Goal: Task Accomplishment & Management: Complete application form

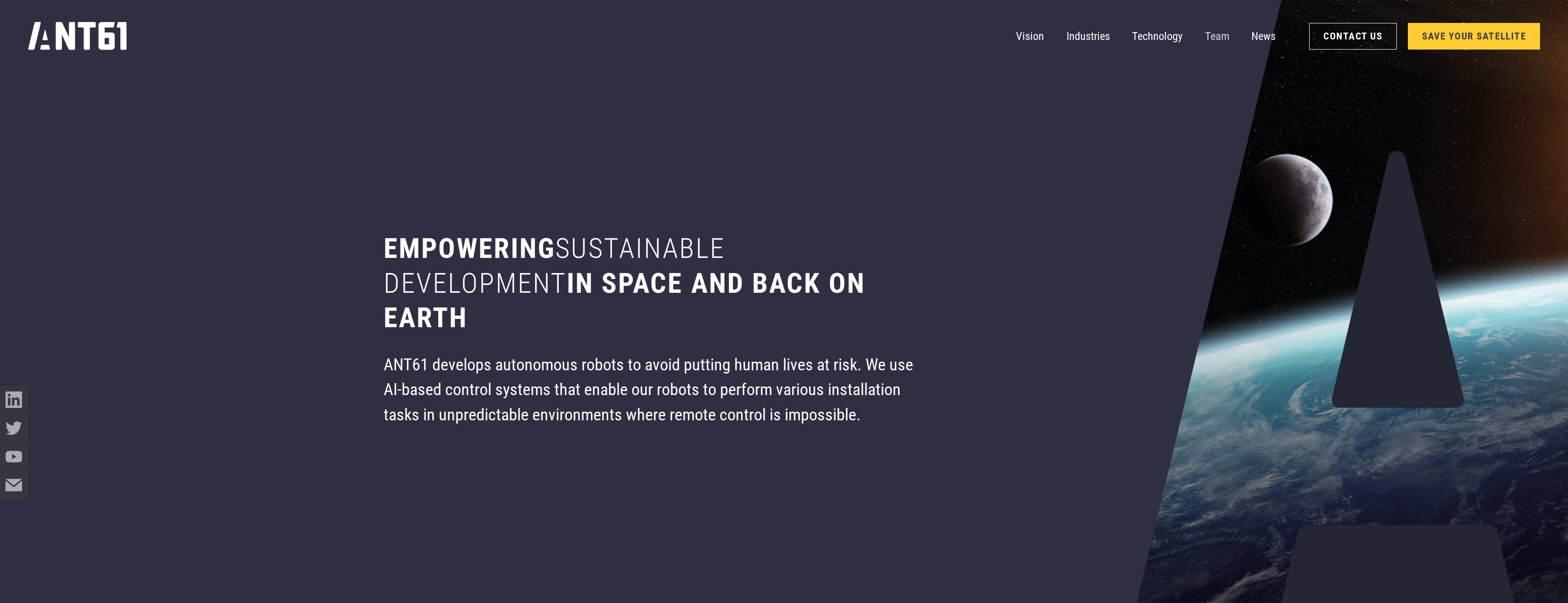
click at [777, 32] on link "Team" at bounding box center [1217, 36] width 24 height 28
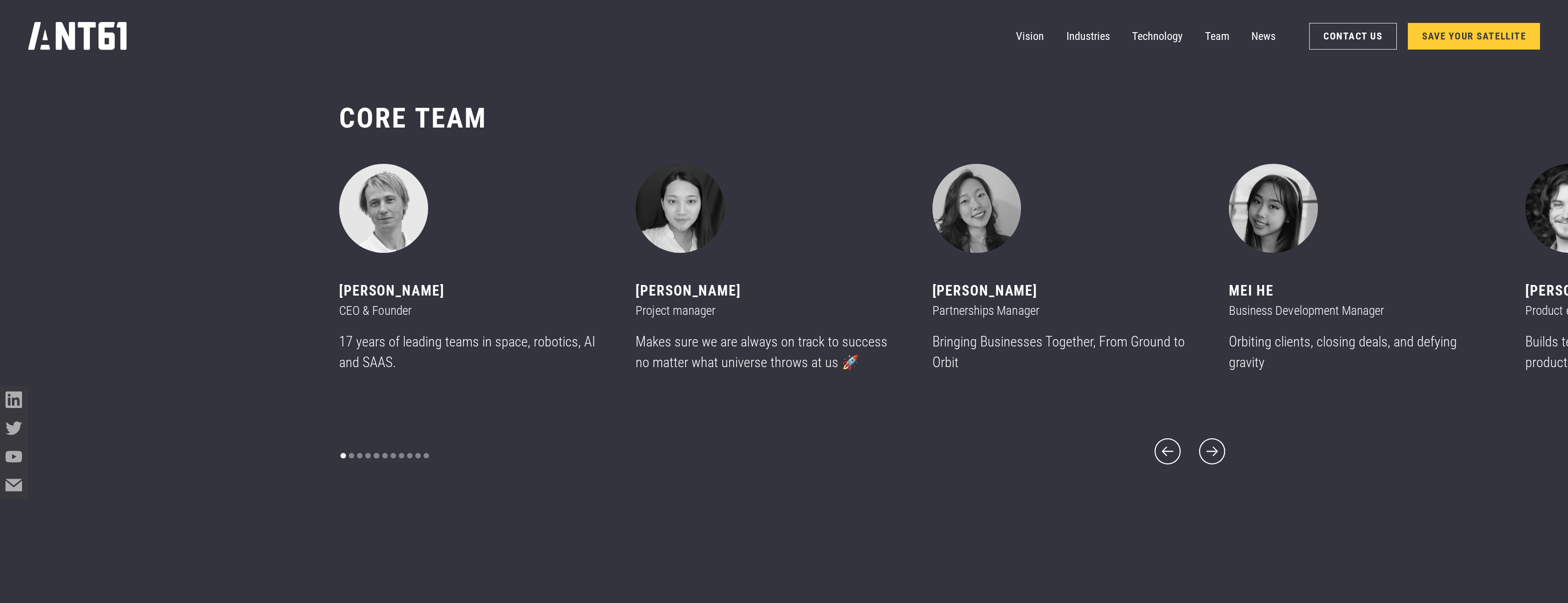
scroll to position [7252, 0]
click at [777, 454] on icon "next slide" at bounding box center [1212, 448] width 33 height 33
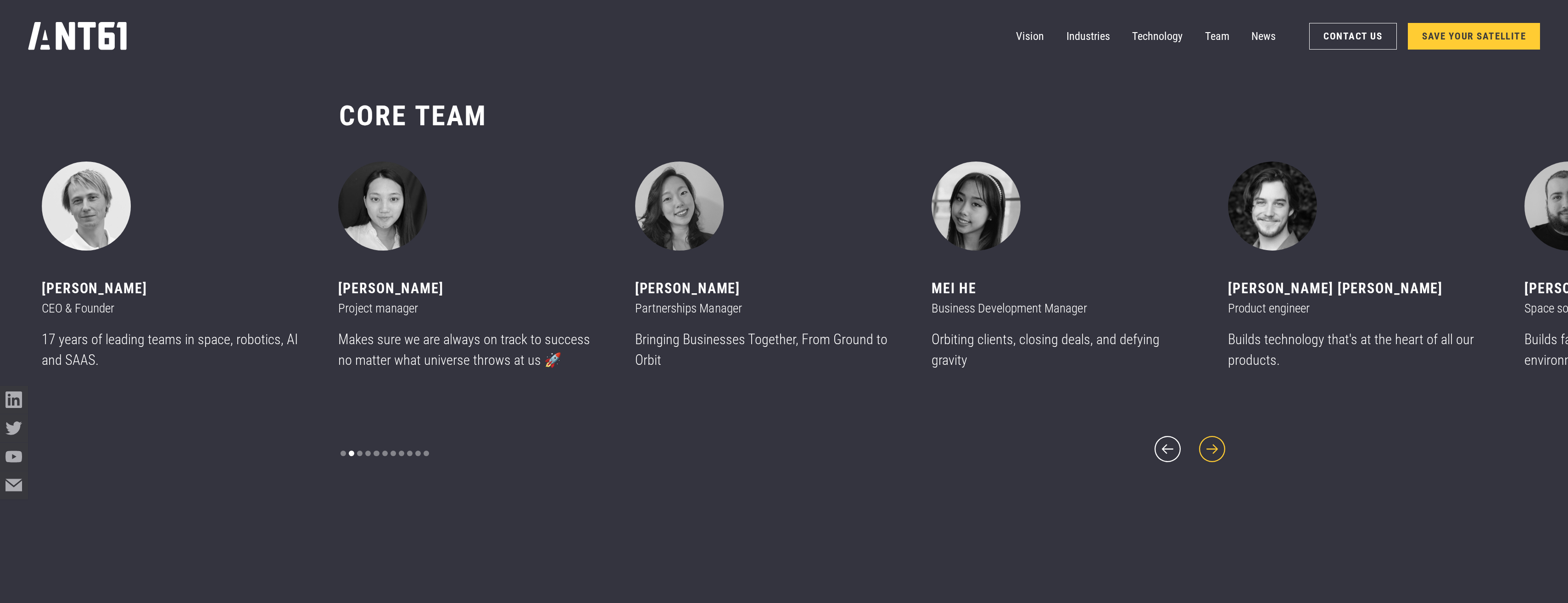
click at [777, 443] on icon "next slide" at bounding box center [1212, 448] width 33 height 33
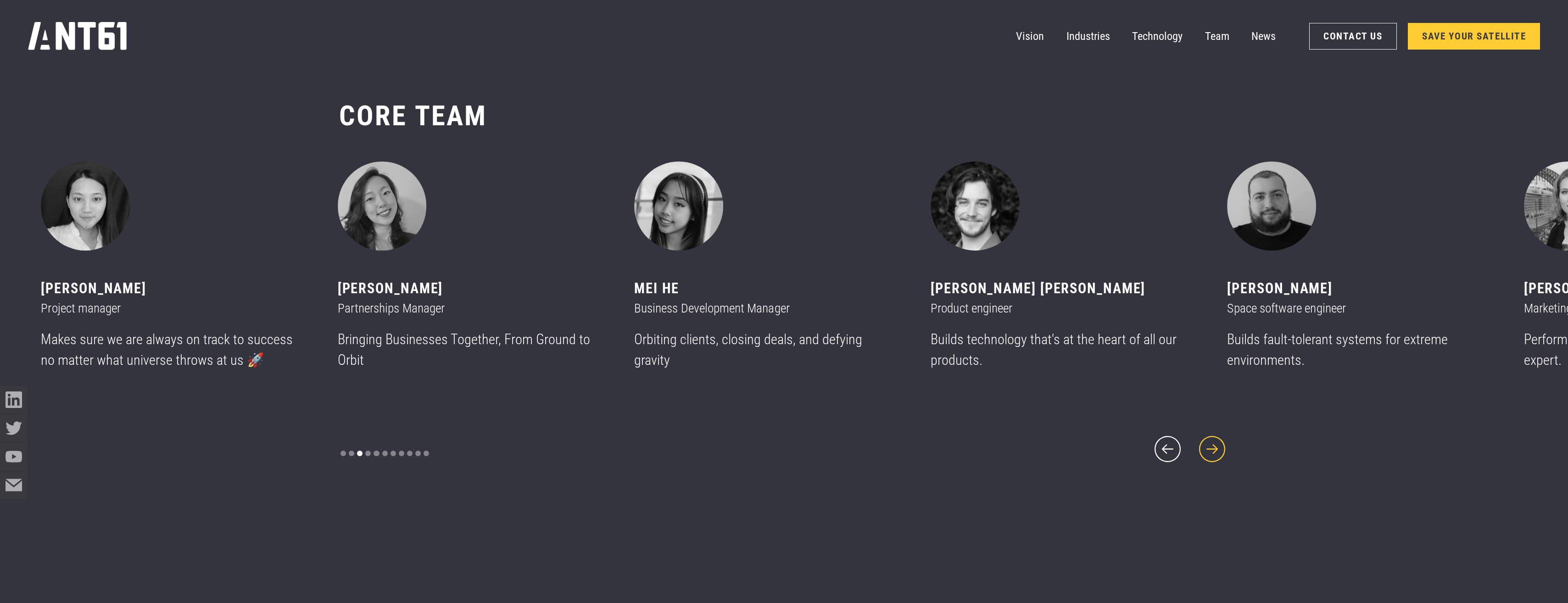
click at [777, 443] on icon "next slide" at bounding box center [1212, 448] width 33 height 33
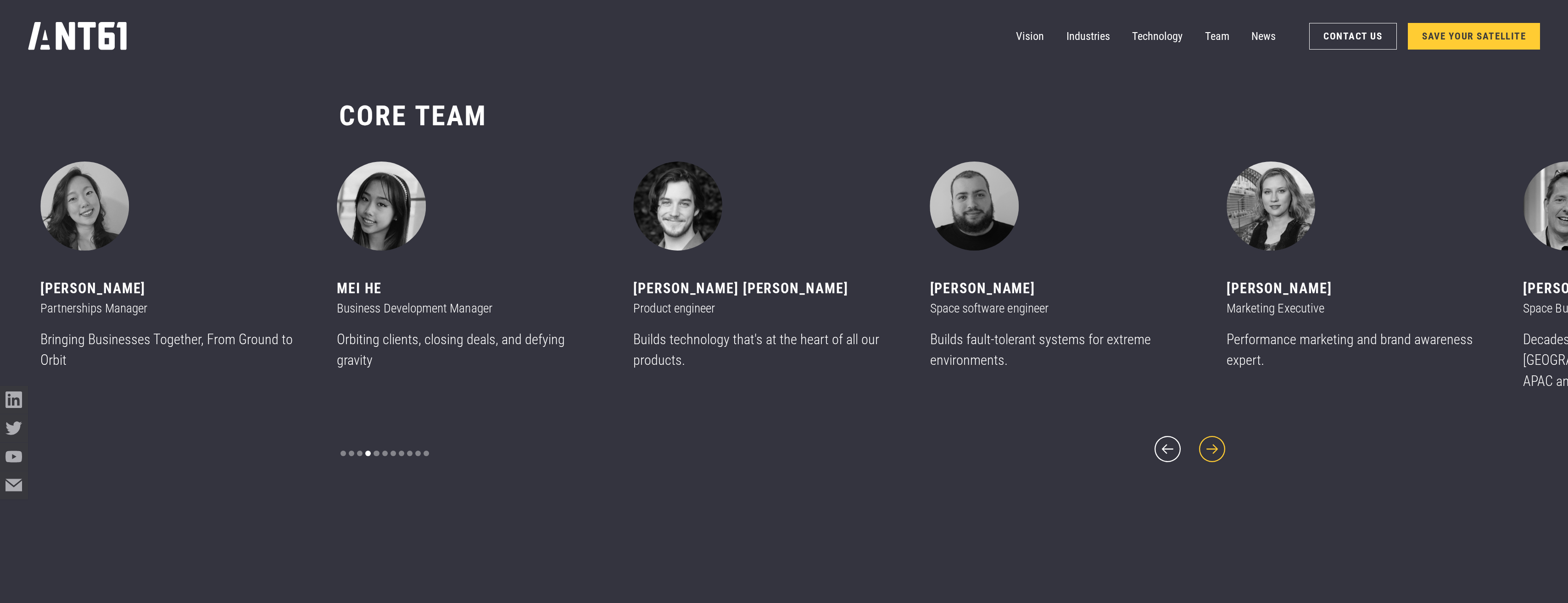
click at [777, 443] on icon "next slide" at bounding box center [1212, 448] width 33 height 33
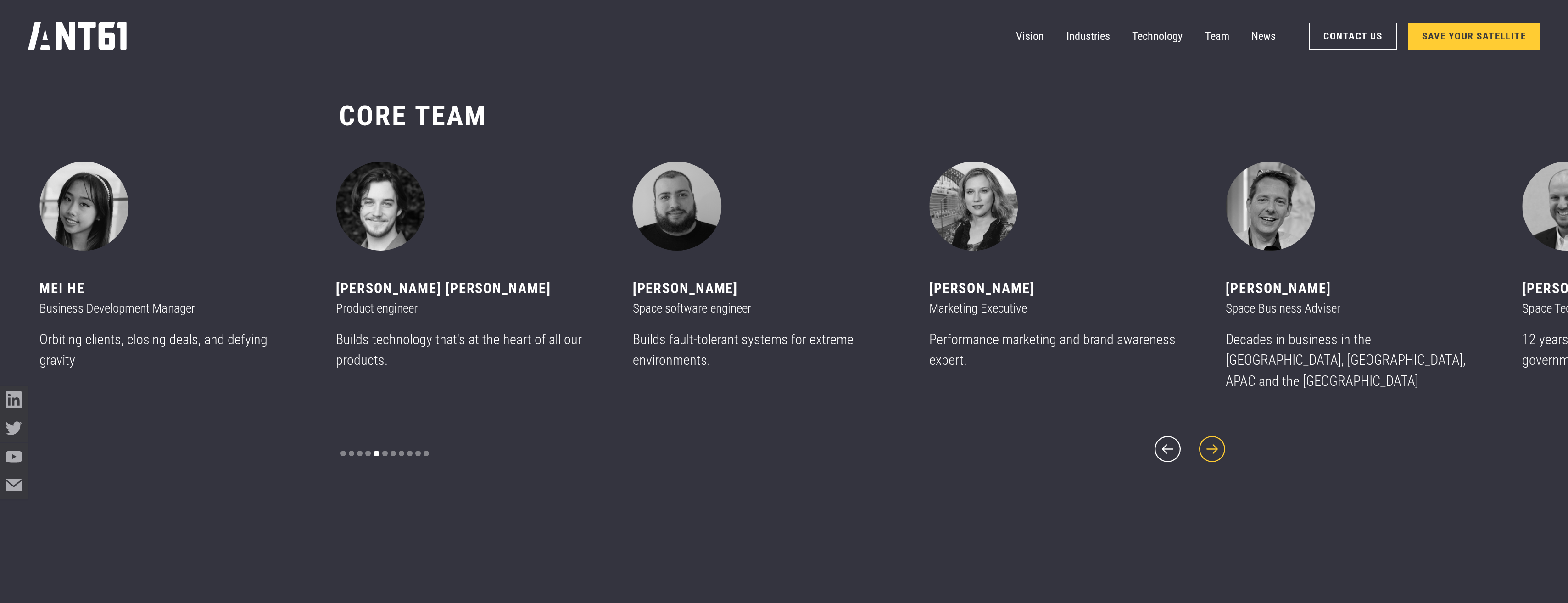
click at [777, 443] on icon "next slide" at bounding box center [1212, 448] width 33 height 33
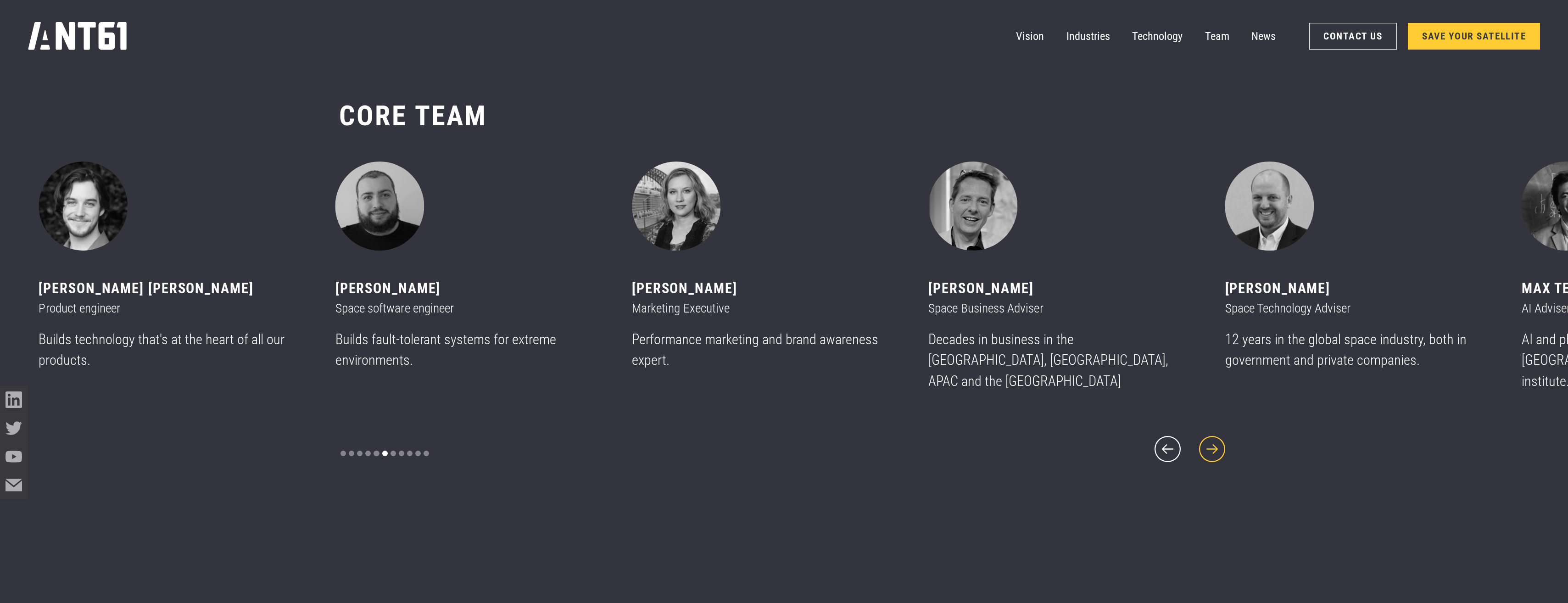
click at [777, 443] on icon "next slide" at bounding box center [1212, 448] width 33 height 33
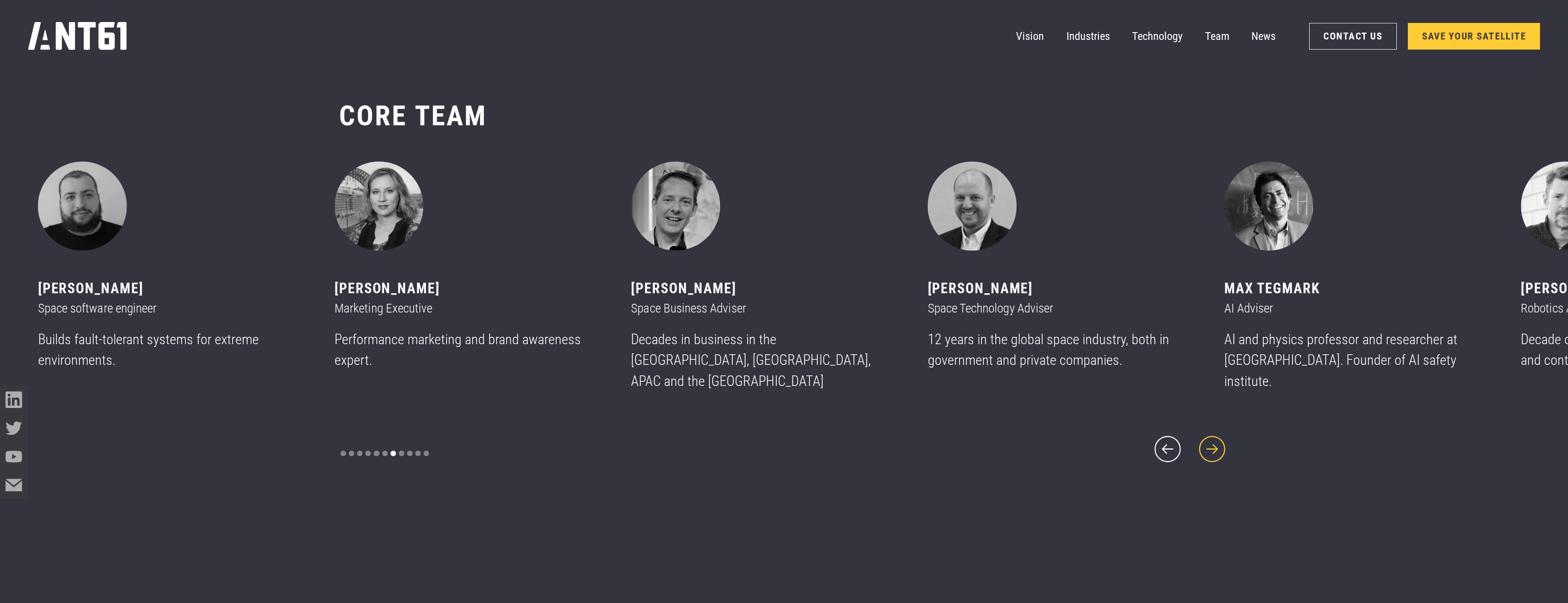
click at [777, 443] on icon "next slide" at bounding box center [1212, 448] width 33 height 33
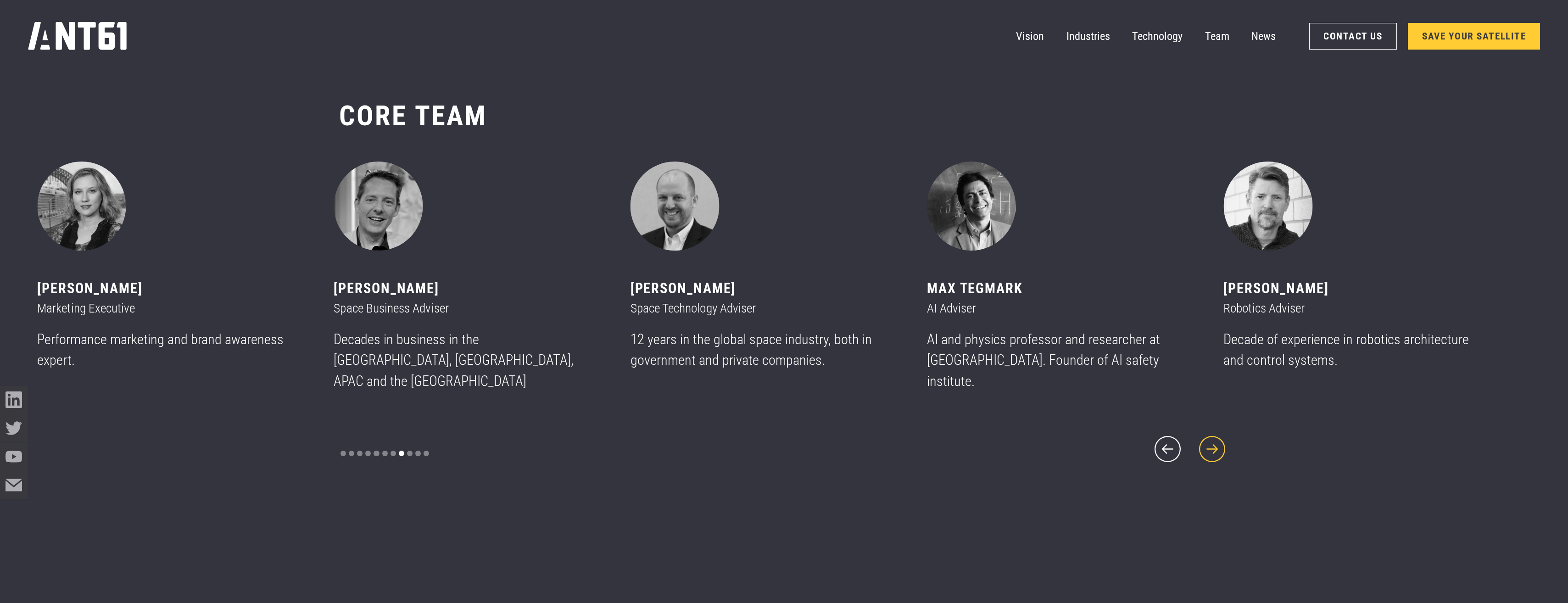
click at [777, 443] on icon "next slide" at bounding box center [1212, 448] width 33 height 33
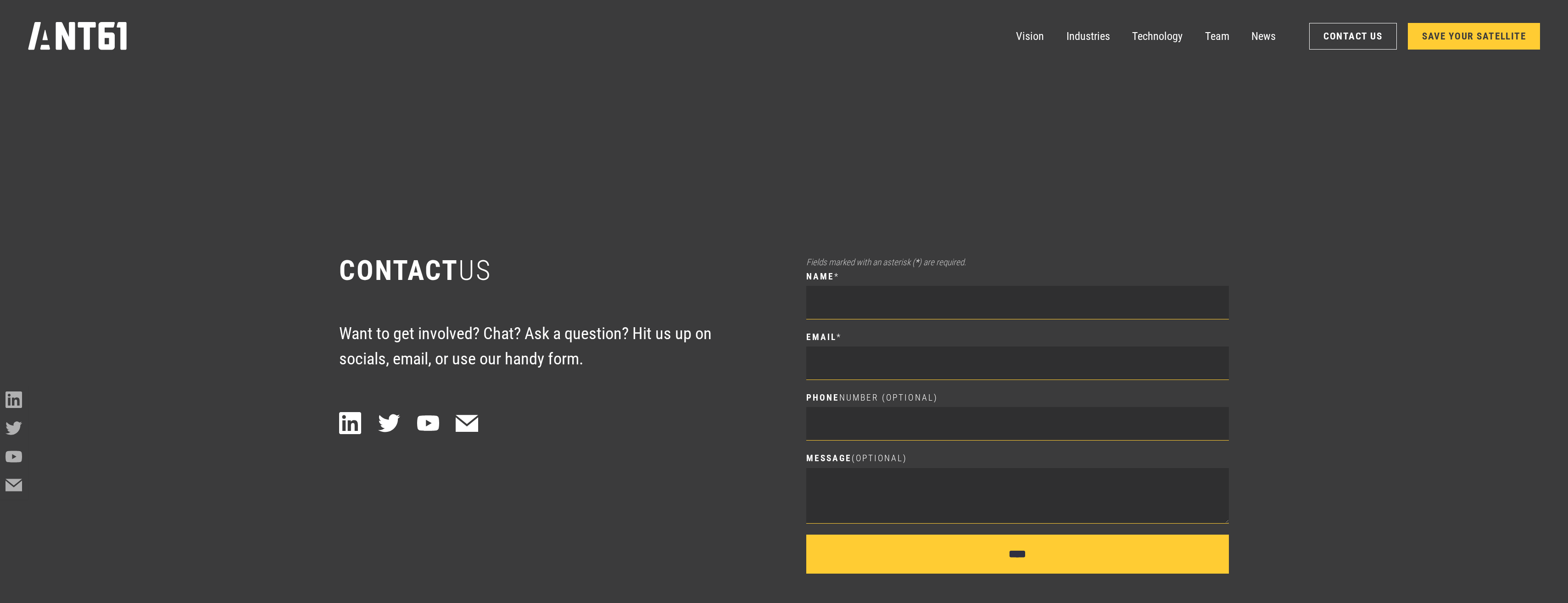
scroll to position [8391, 0]
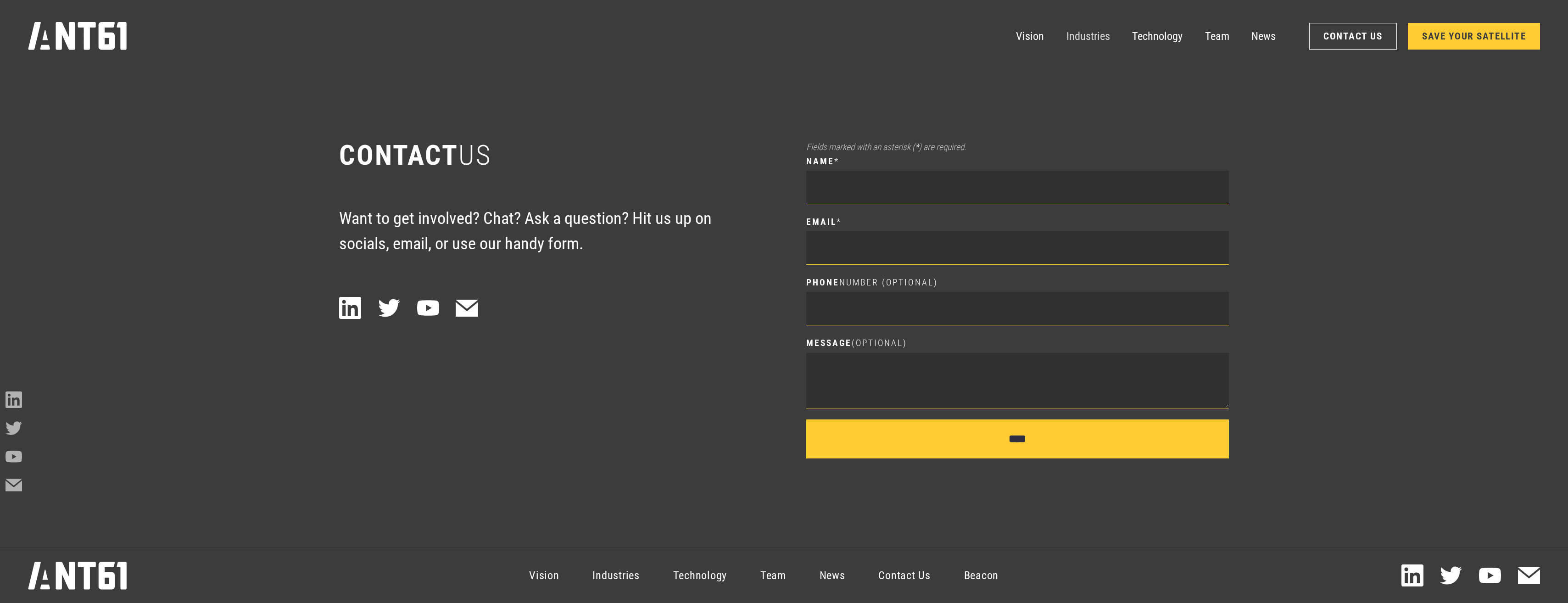
click at [777, 44] on link "Industries" at bounding box center [1088, 36] width 44 height 28
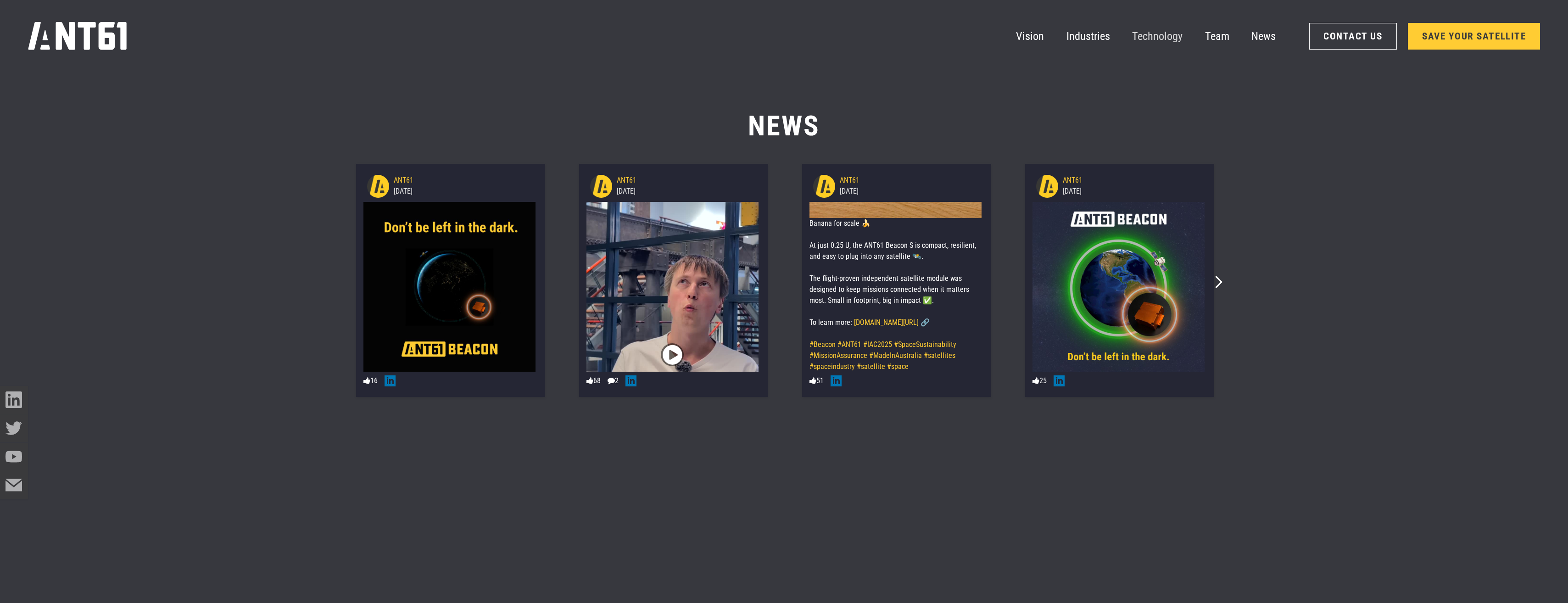
click at [777, 33] on link "Technology" at bounding box center [1157, 36] width 51 height 28
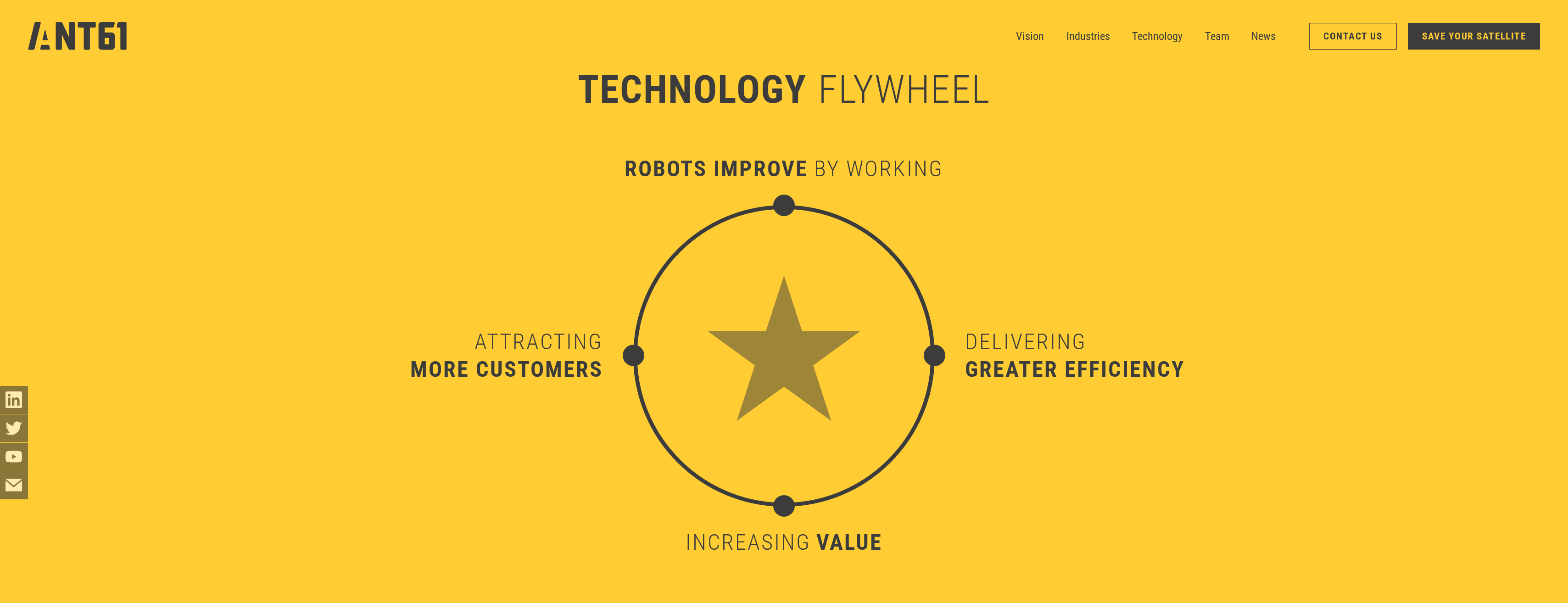
scroll to position [5955, 0]
click at [777, 38] on link "Contact Us" at bounding box center [1353, 37] width 88 height 27
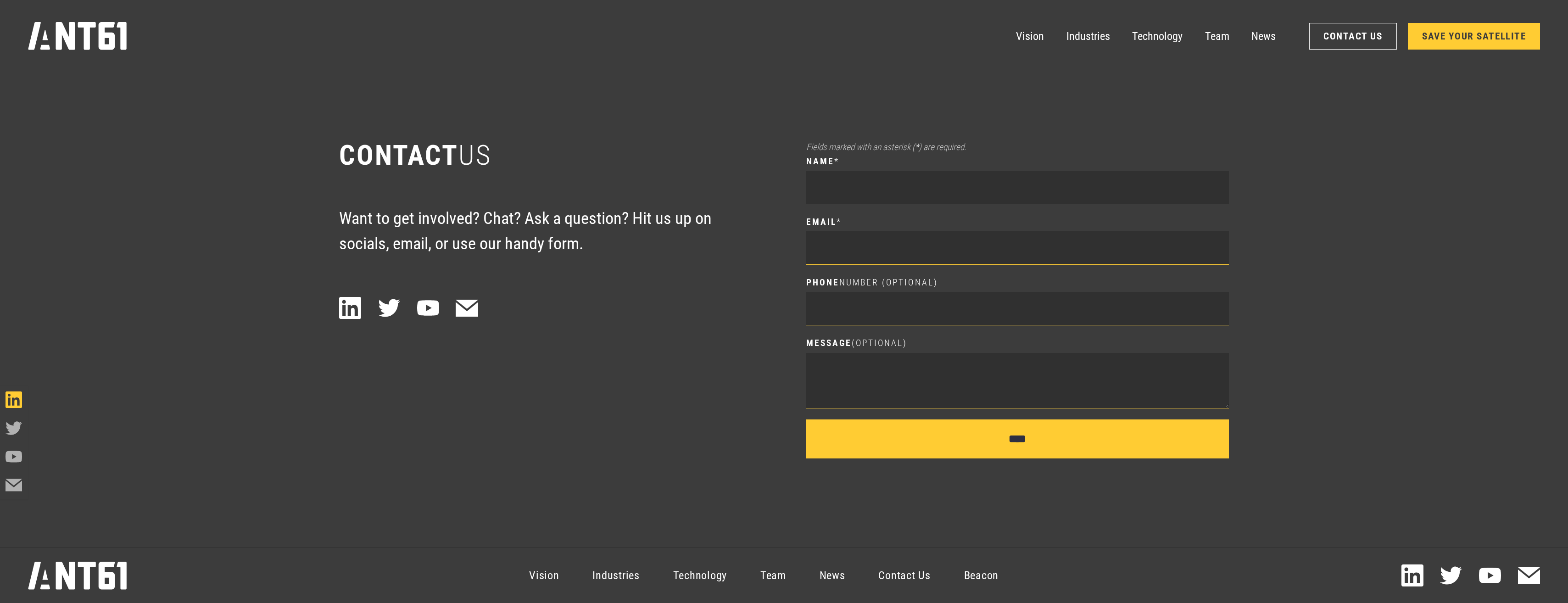
scroll to position [8391, 0]
click at [777, 176] on input "name *" at bounding box center [1018, 187] width 422 height 33
click at [746, 177] on div "Contact US Want to get involved? Chat? Ask a question? Hit us up on socials, em…" at bounding box center [550, 229] width 422 height 181
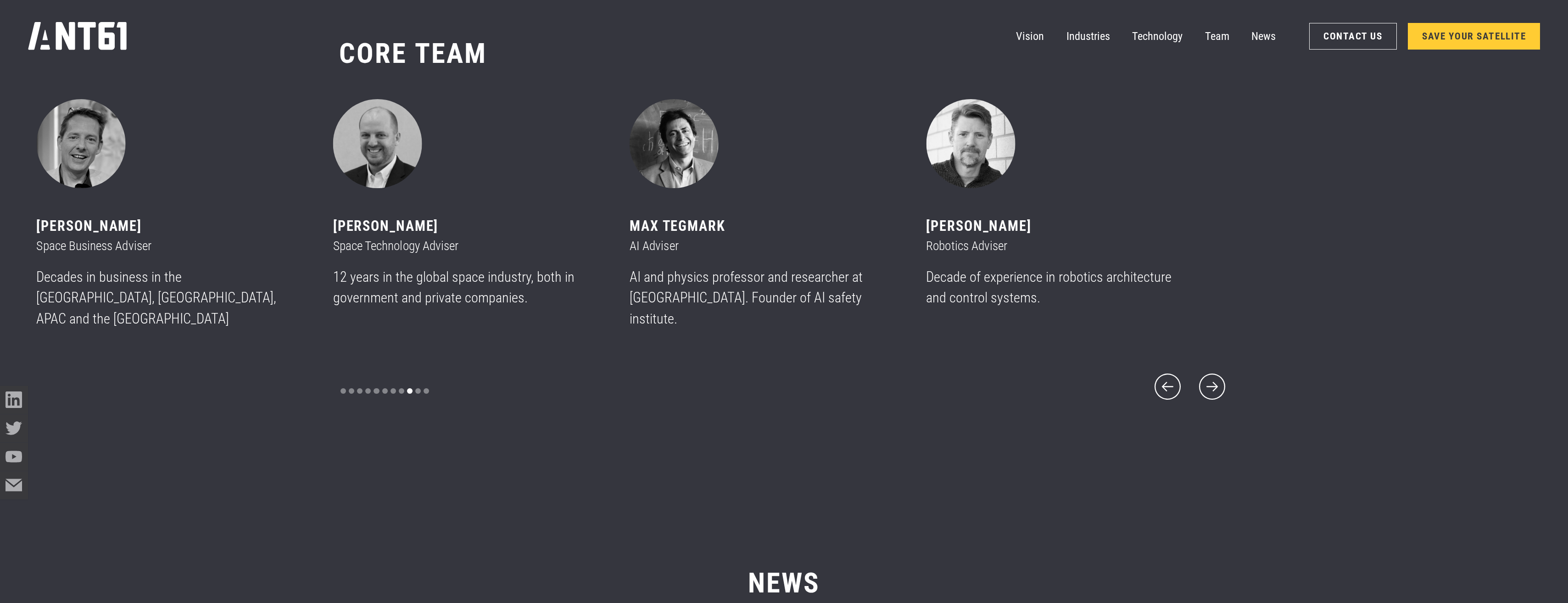
scroll to position [7290, 0]
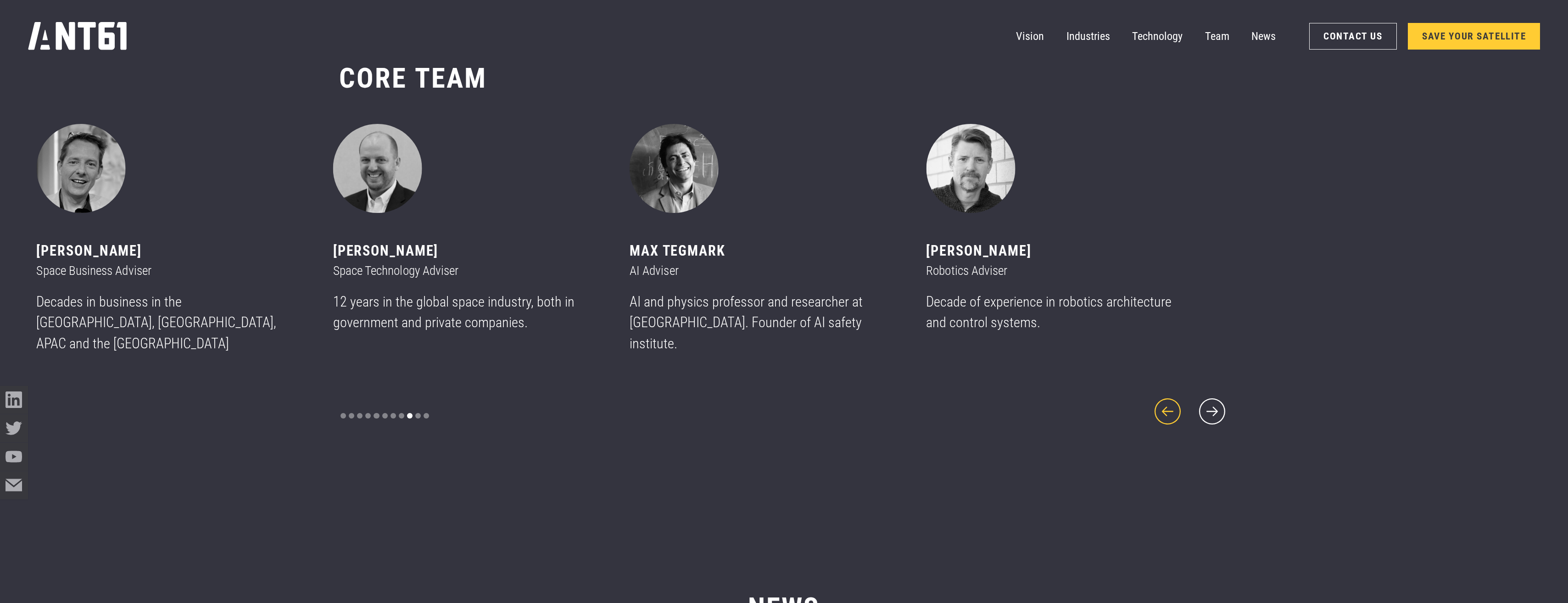
click at [777, 403] on icon "previous slide" at bounding box center [1167, 411] width 33 height 33
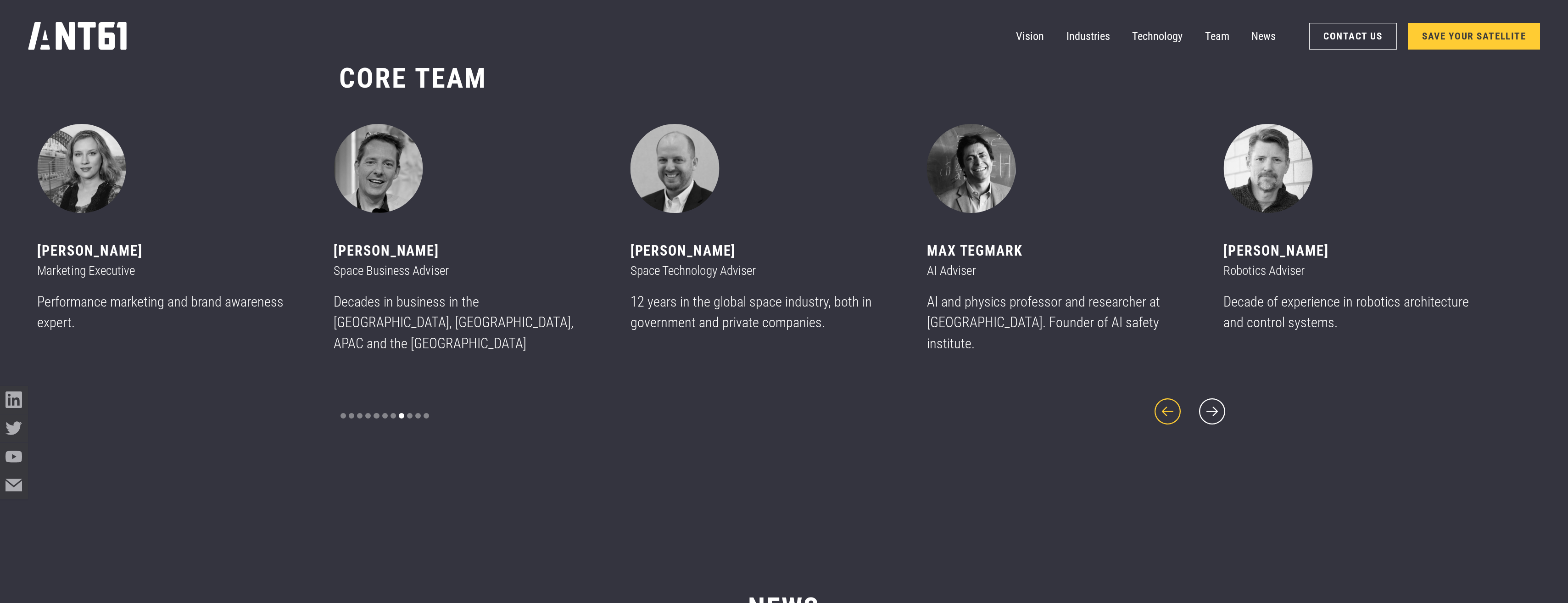
click at [777, 403] on icon "previous slide" at bounding box center [1167, 411] width 33 height 33
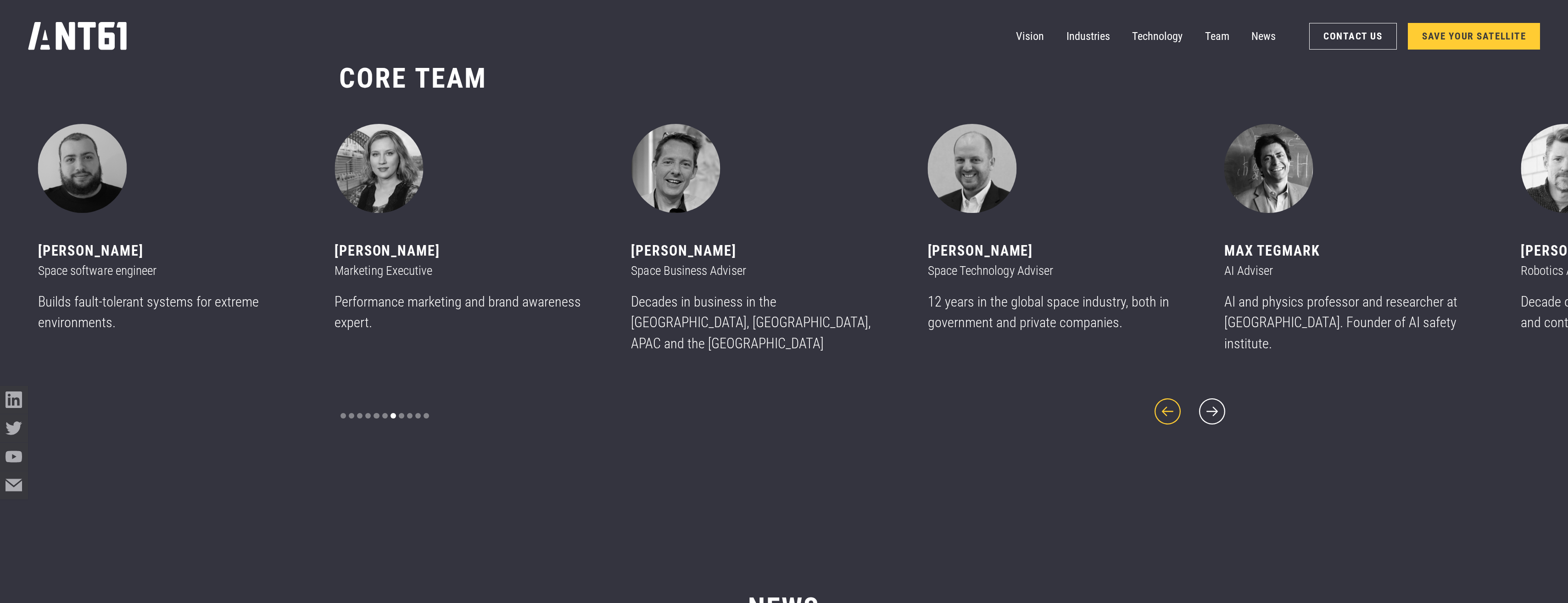
click at [777, 403] on icon "previous slide" at bounding box center [1167, 411] width 33 height 33
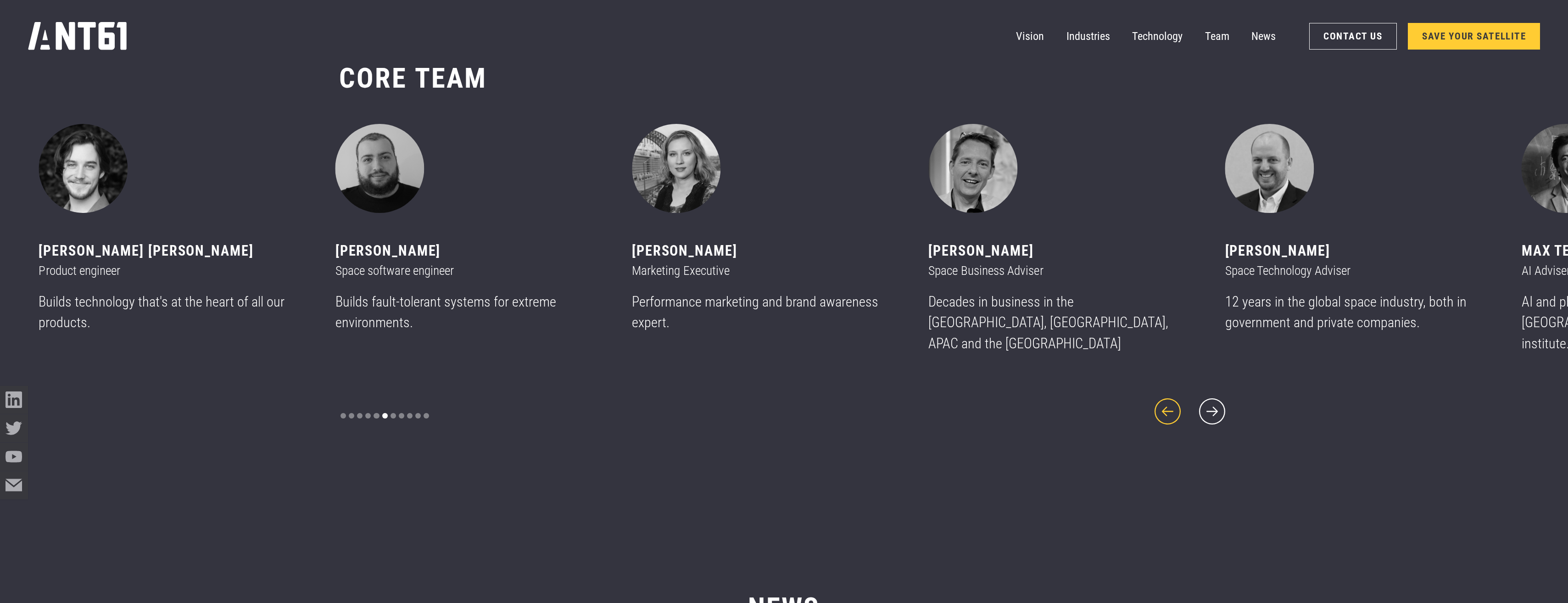
click at [777, 403] on icon "previous slide" at bounding box center [1167, 411] width 33 height 33
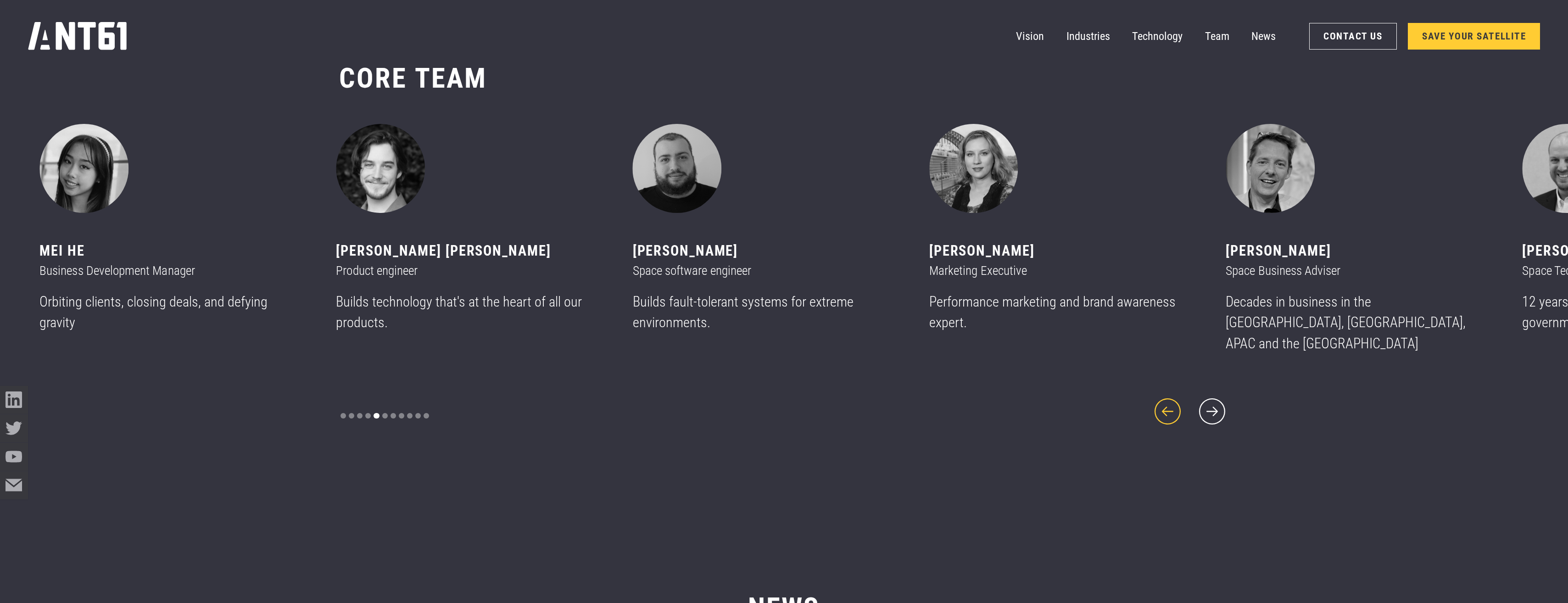
click at [777, 403] on icon "previous slide" at bounding box center [1167, 411] width 33 height 33
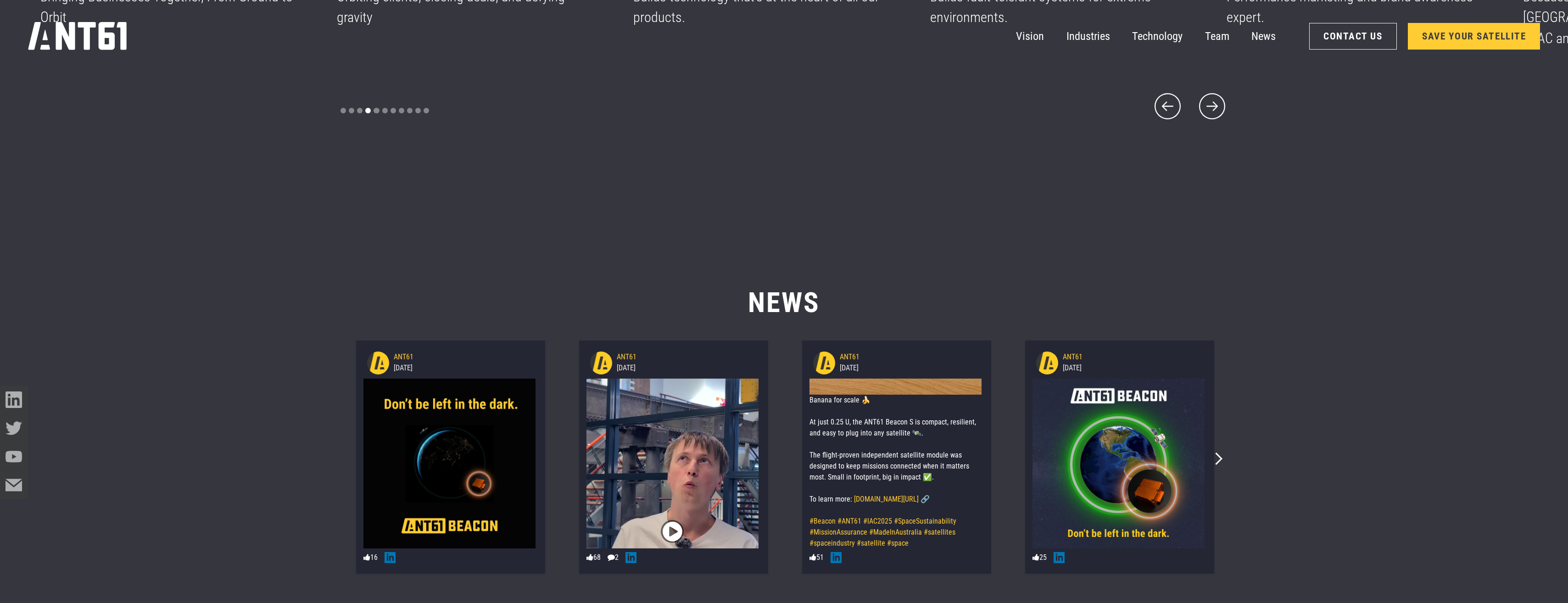
scroll to position [7840, 0]
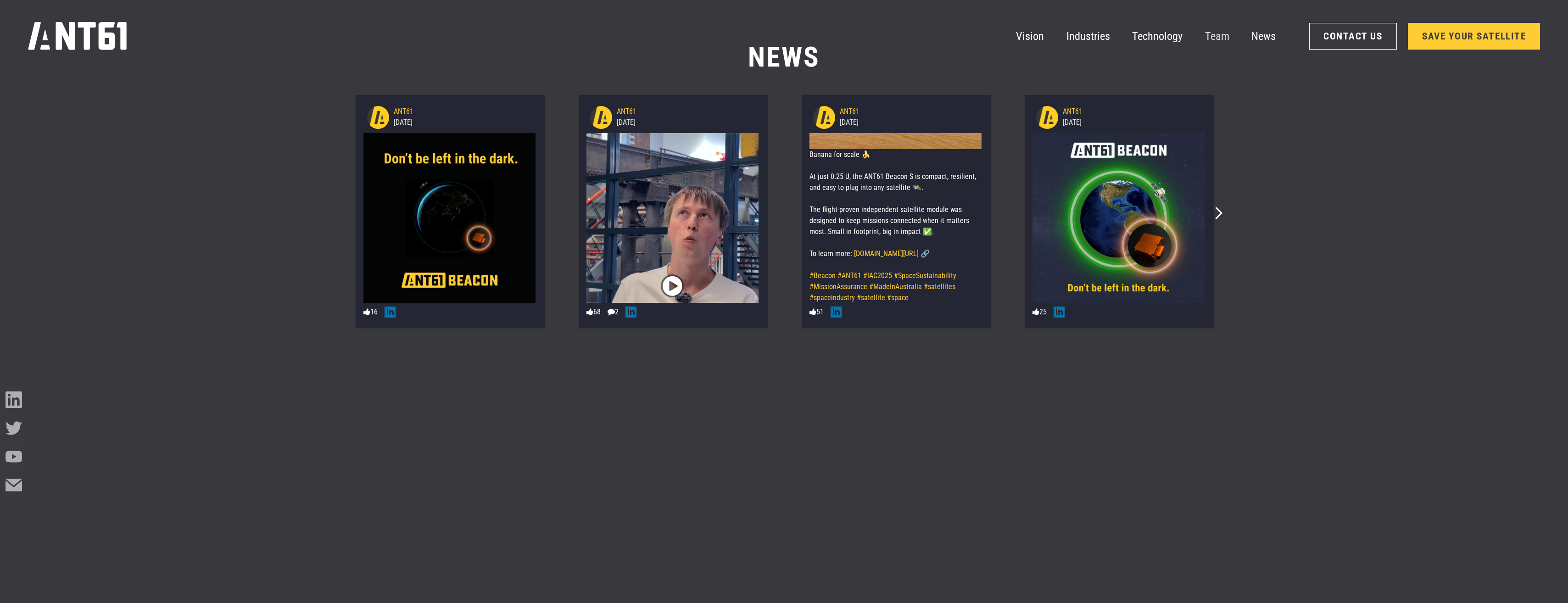
click at [777, 37] on link "Team" at bounding box center [1217, 36] width 24 height 28
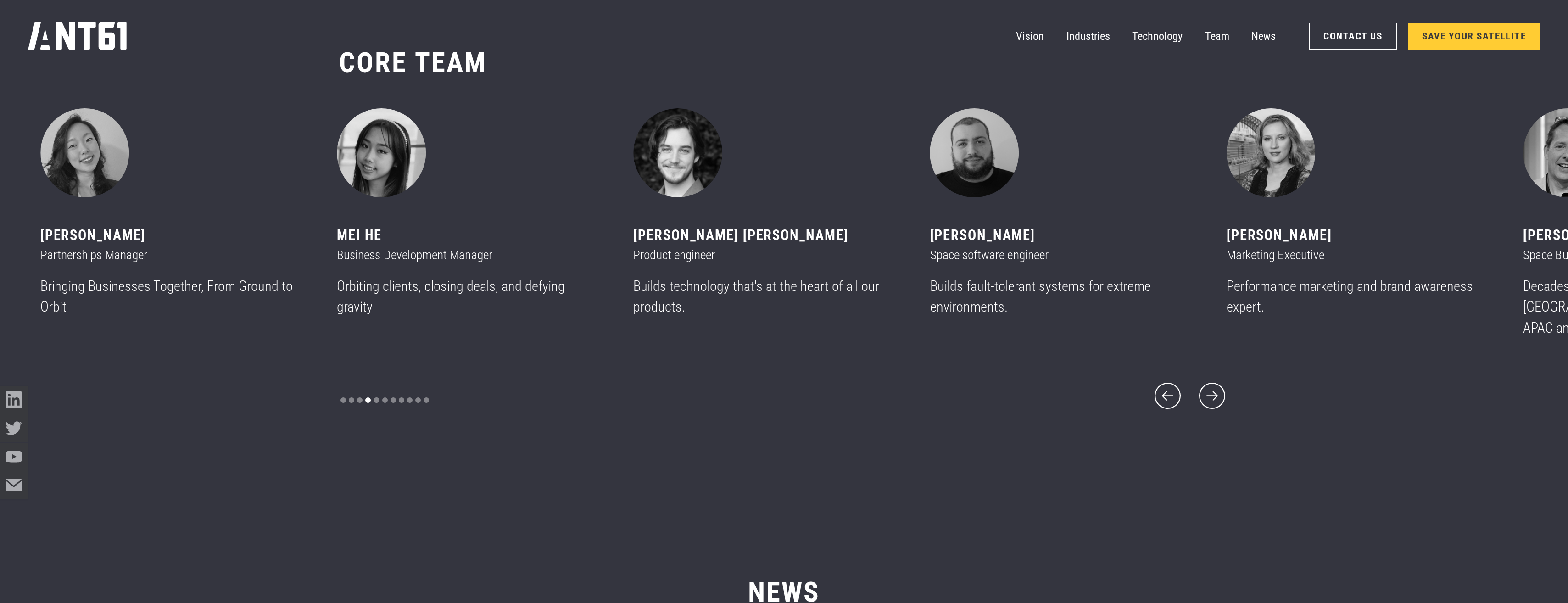
scroll to position [7298, 0]
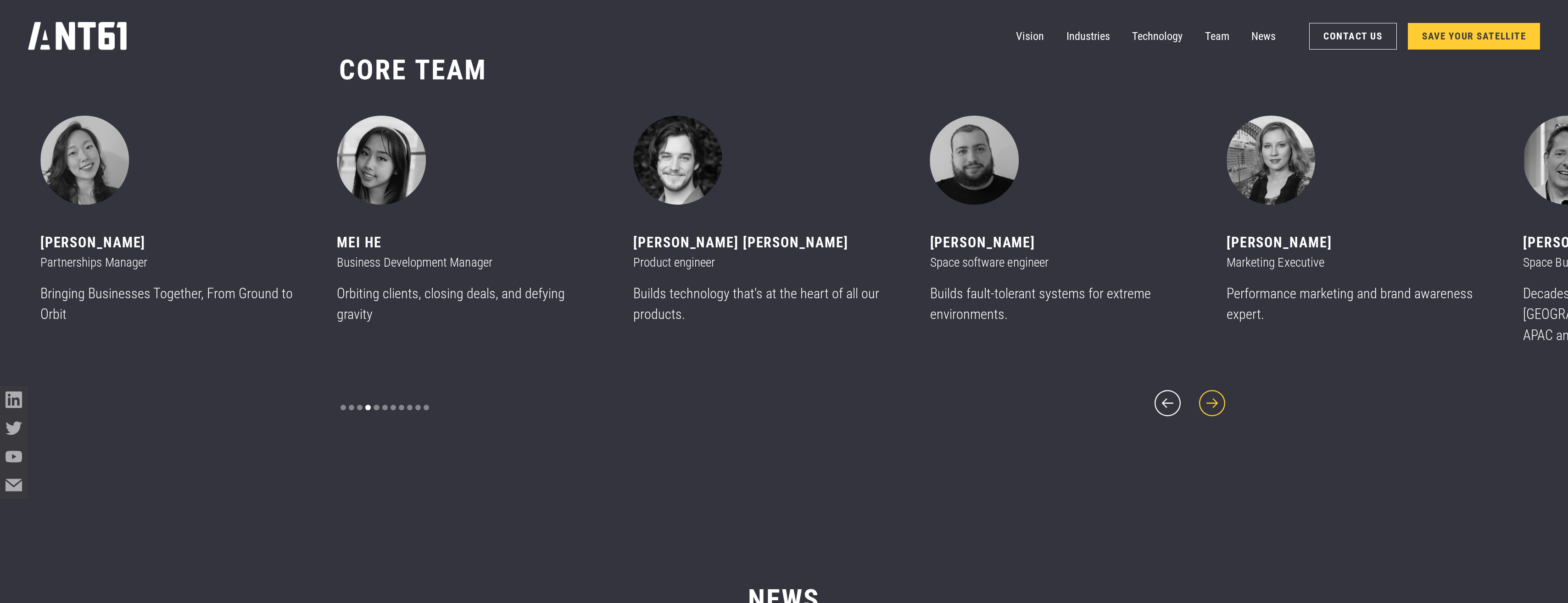
click at [777, 402] on icon "next slide" at bounding box center [1212, 403] width 33 height 33
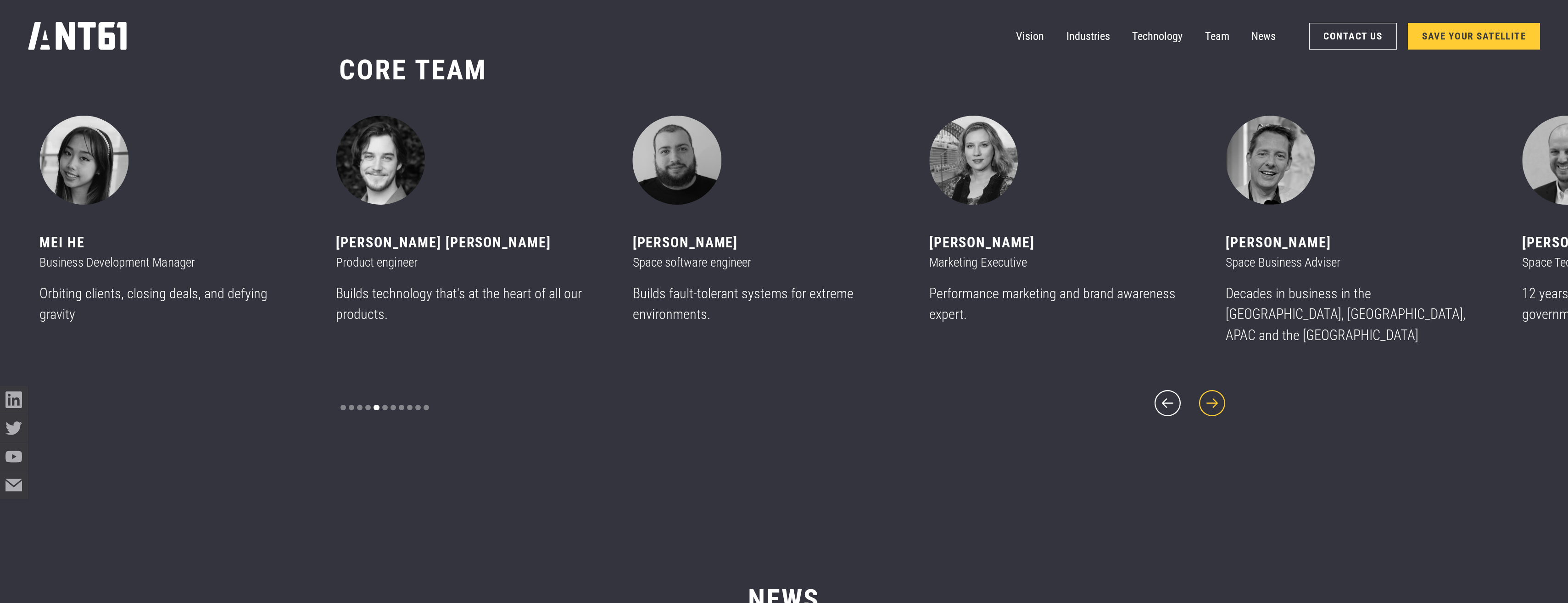
click at [777, 402] on icon "next slide" at bounding box center [1212, 403] width 33 height 33
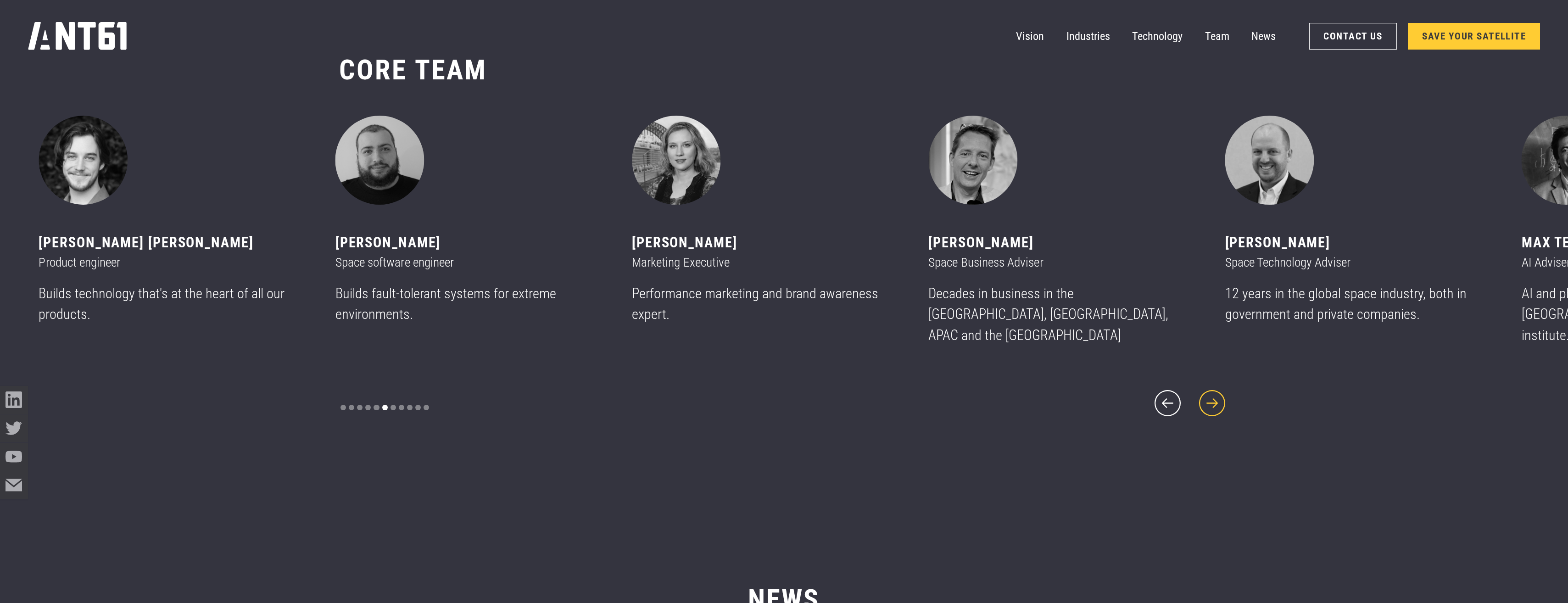
click at [777, 402] on icon "next slide" at bounding box center [1212, 403] width 33 height 33
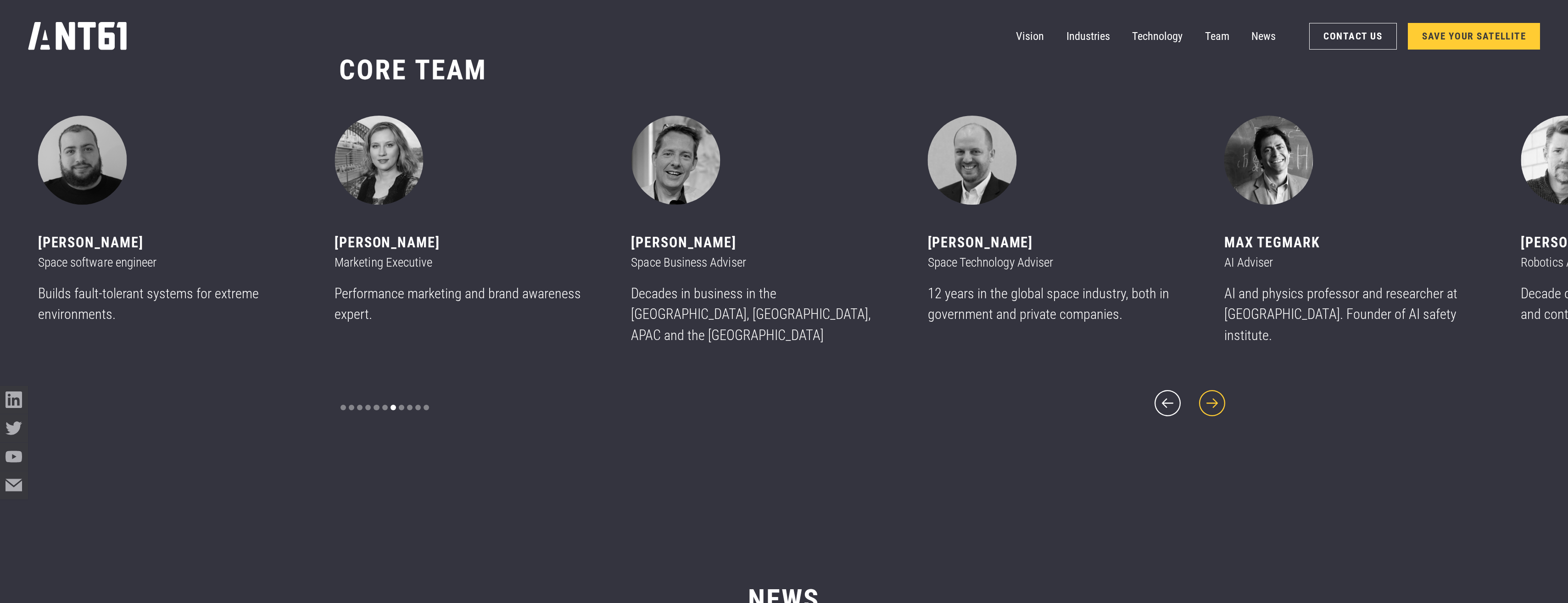
click at [777, 402] on icon "next slide" at bounding box center [1212, 403] width 33 height 33
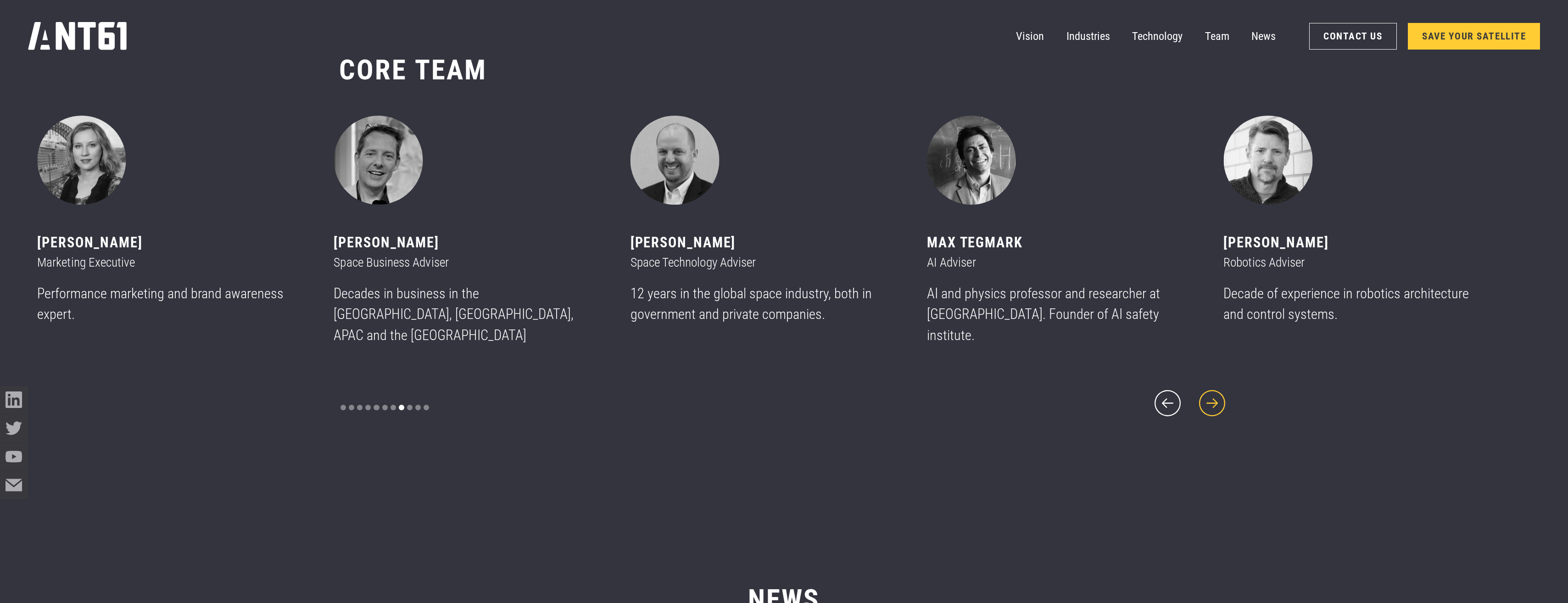
click at [777, 402] on icon "next slide" at bounding box center [1212, 403] width 33 height 33
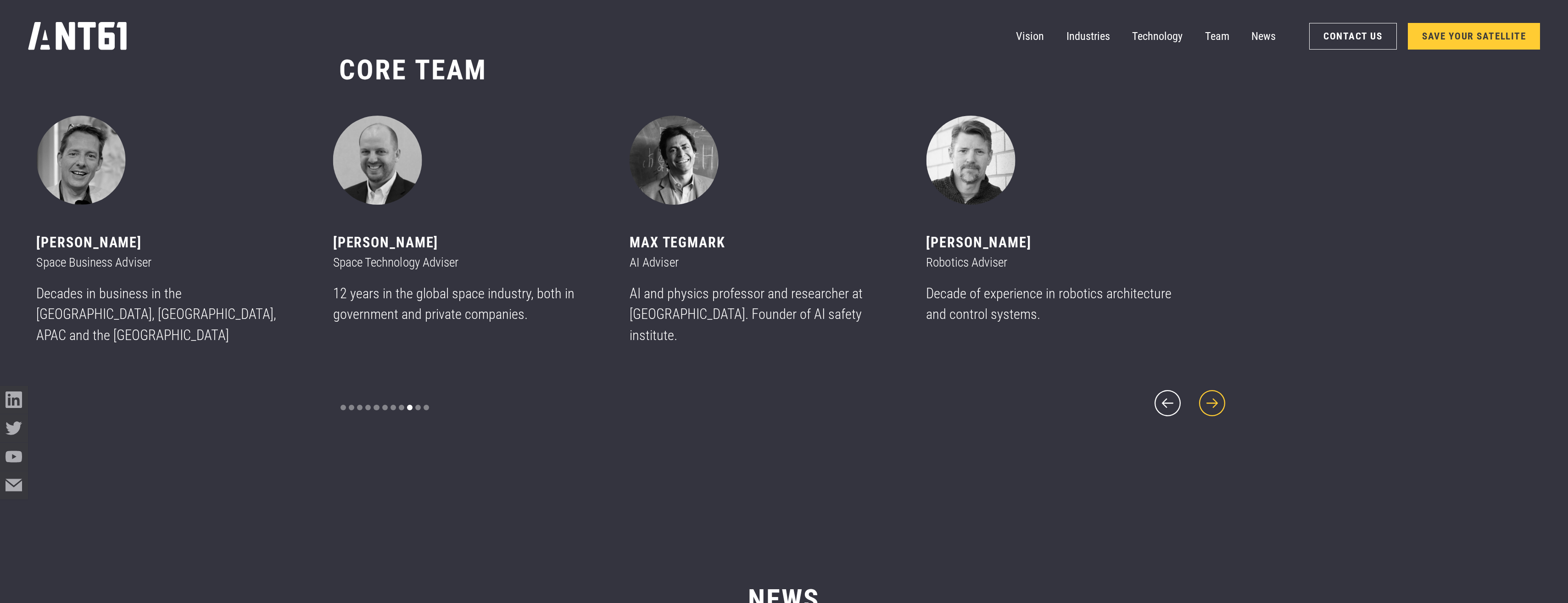
click at [777, 402] on icon "next slide" at bounding box center [1212, 403] width 33 height 33
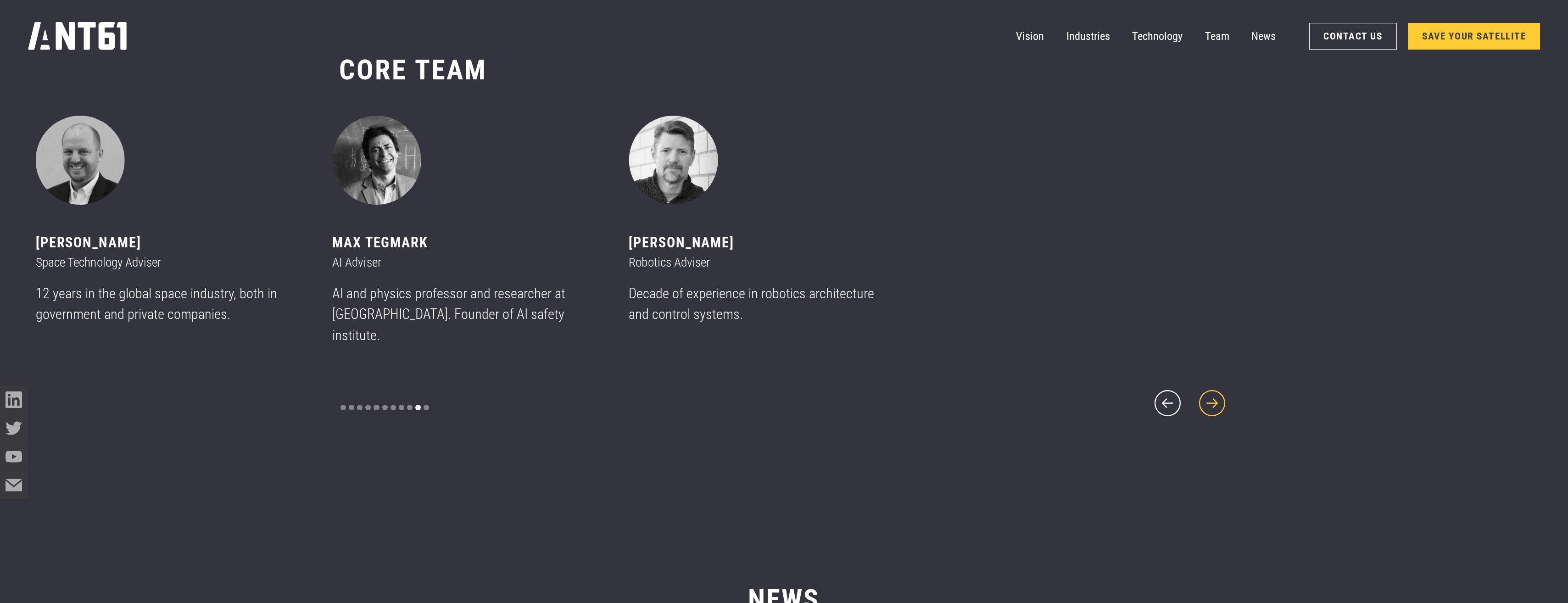
click at [777, 402] on icon "next slide" at bounding box center [1212, 403] width 33 height 33
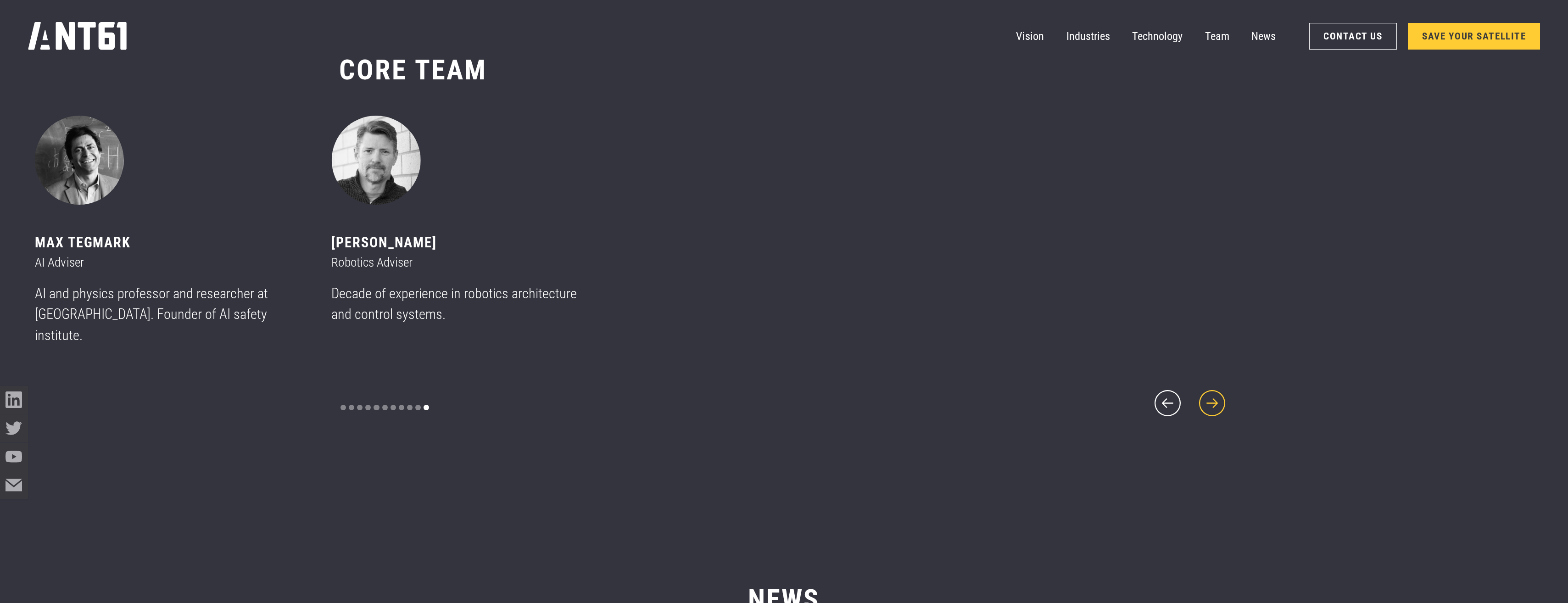
click at [777, 402] on icon "next slide" at bounding box center [1212, 403] width 33 height 33
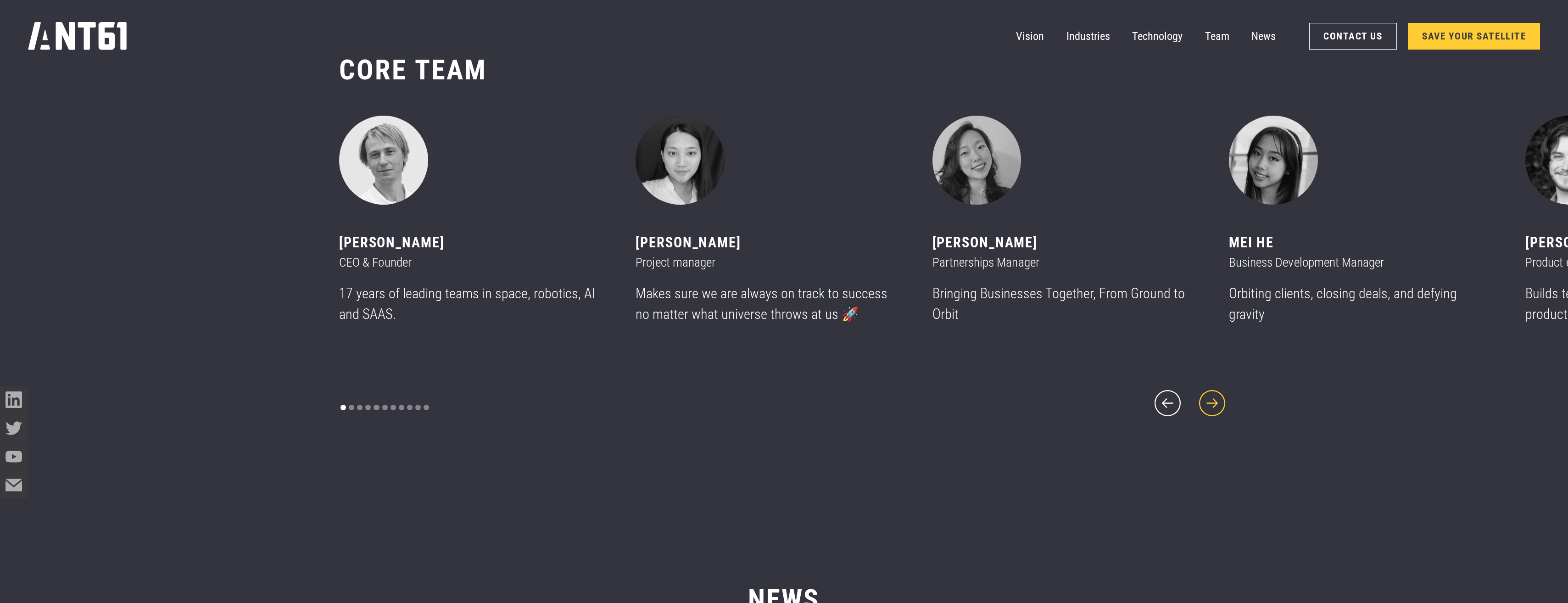
click at [777, 402] on icon "next slide" at bounding box center [1212, 403] width 33 height 33
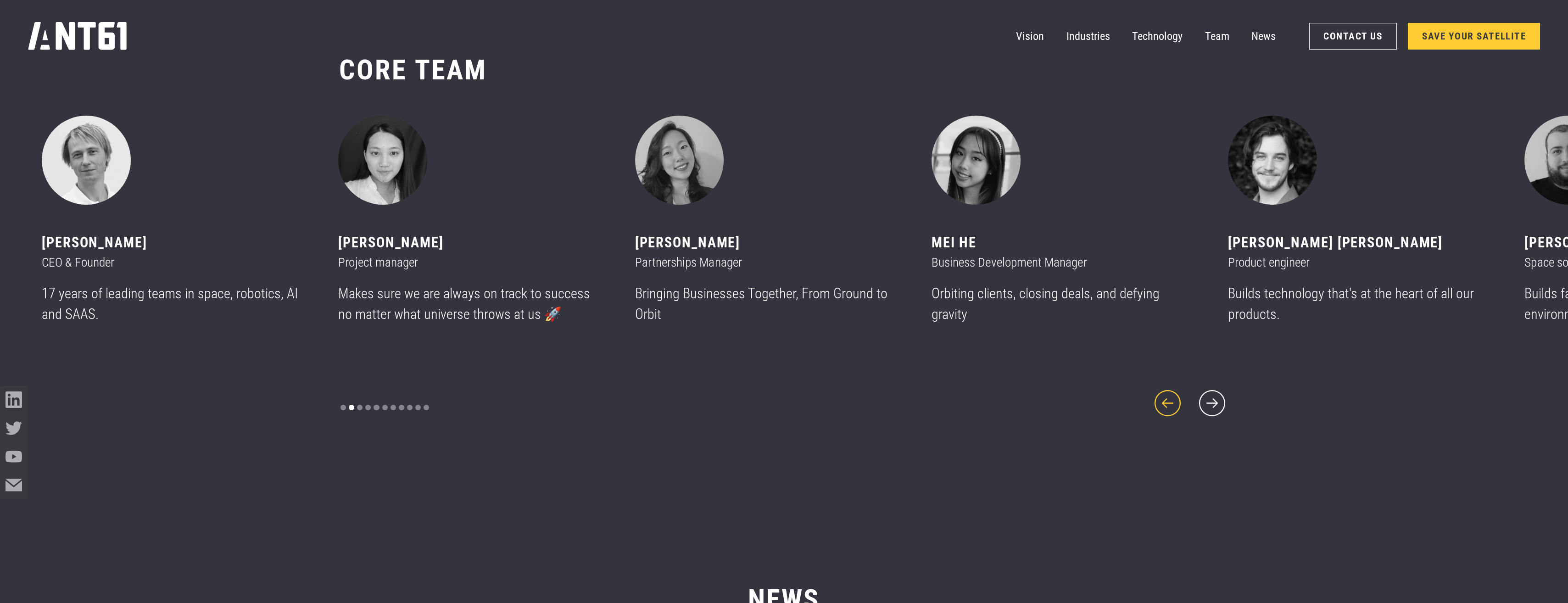
click at [777, 402] on icon "previous slide" at bounding box center [1167, 403] width 33 height 33
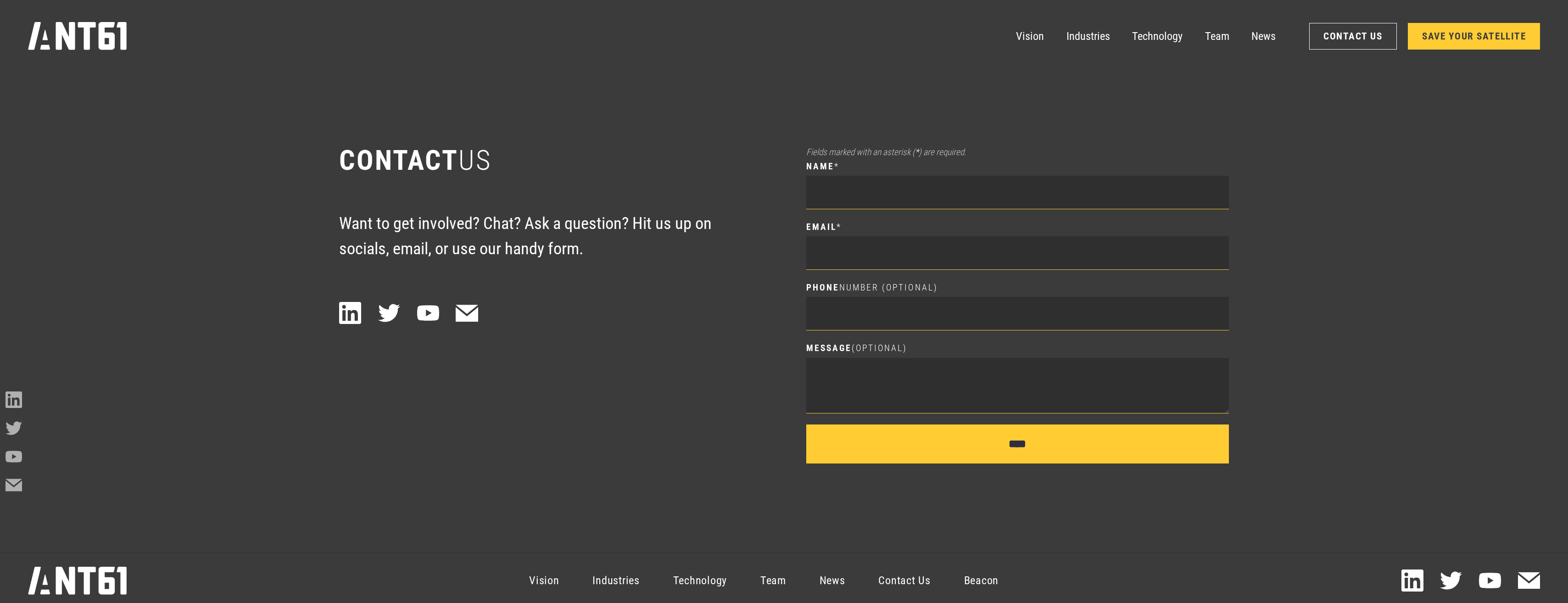
scroll to position [8391, 0]
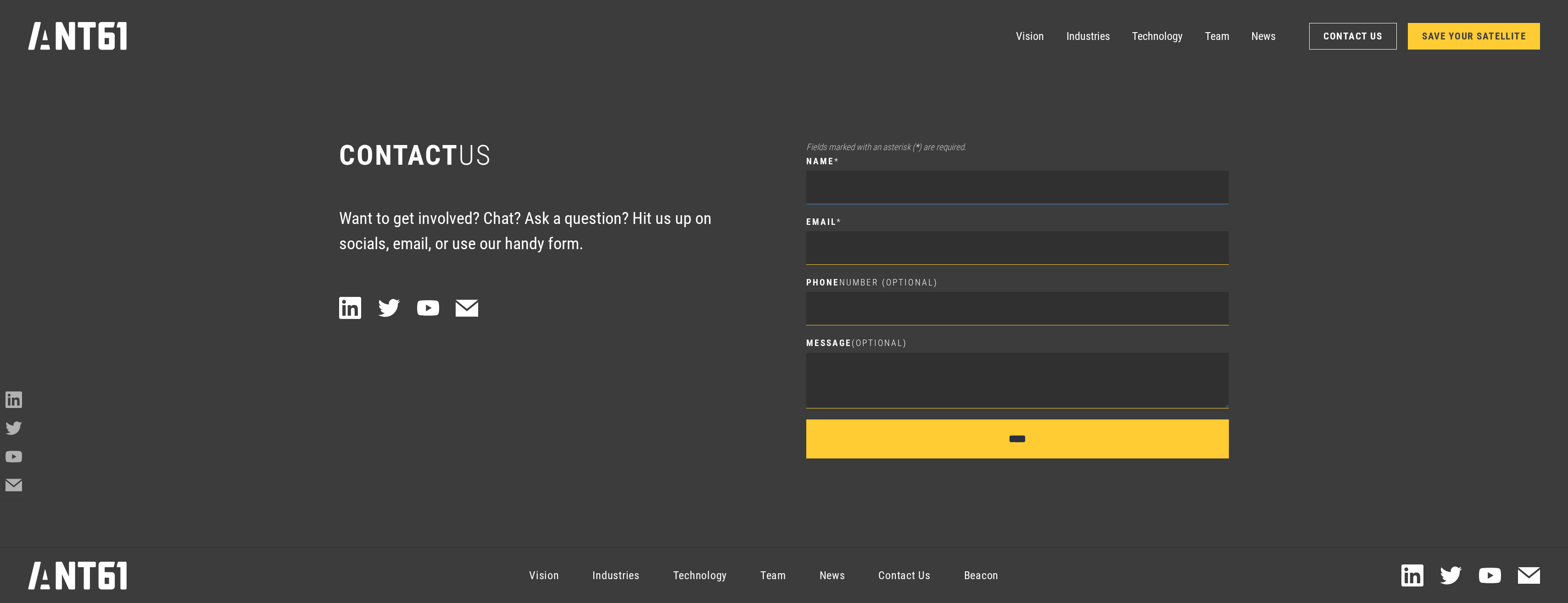
click at [777, 177] on input "name *" at bounding box center [1018, 187] width 422 height 33
click at [777, 247] on input "Email *" at bounding box center [1018, 248] width 422 height 33
click at [777, 296] on input "Phone number (Optional)" at bounding box center [1018, 308] width 422 height 33
click at [777, 374] on textarea "Message (Optional)" at bounding box center [1018, 380] width 422 height 55
click at [777, 577] on link "Contact Us" at bounding box center [905, 575] width 85 height 50
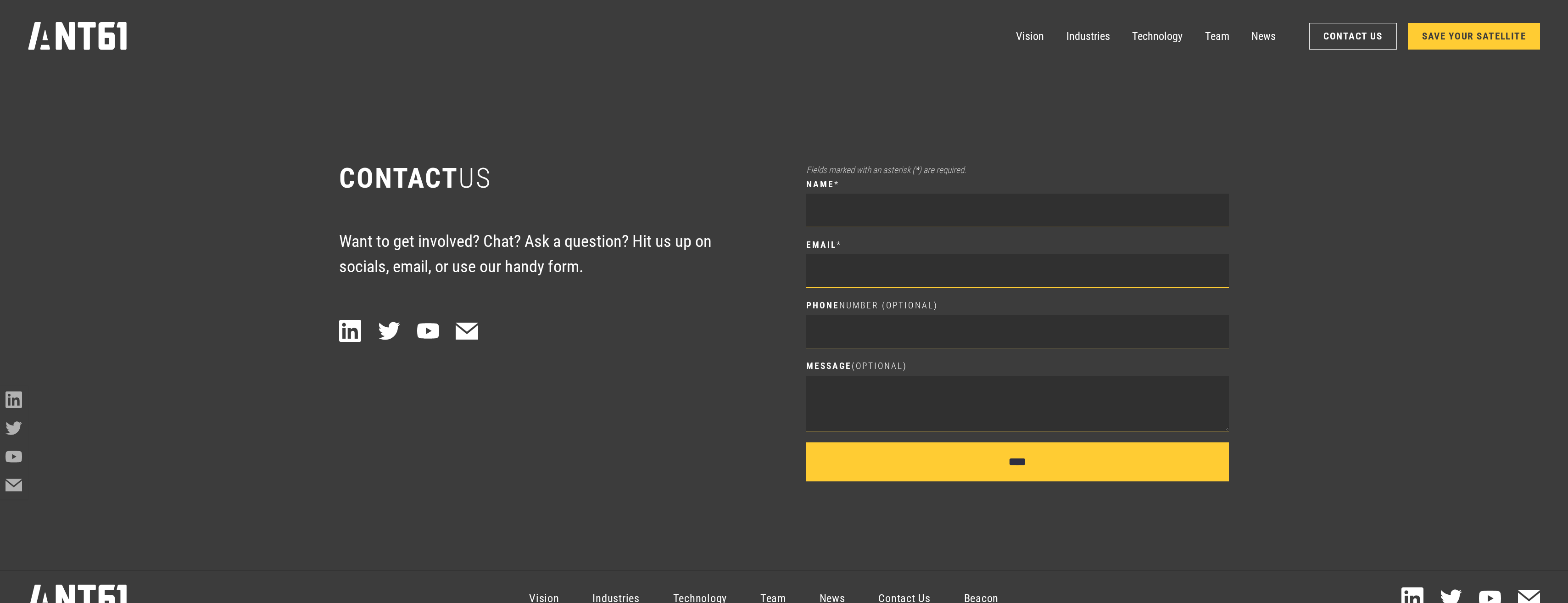
scroll to position [8366, 0]
click at [301, 14] on div "Vision Industries Industries Technology Team News Contact Us SAVE YOUR SATELLITE" at bounding box center [784, 36] width 1513 height 72
click at [777, 397] on textarea "Message (Optional)" at bounding box center [1018, 403] width 422 height 55
